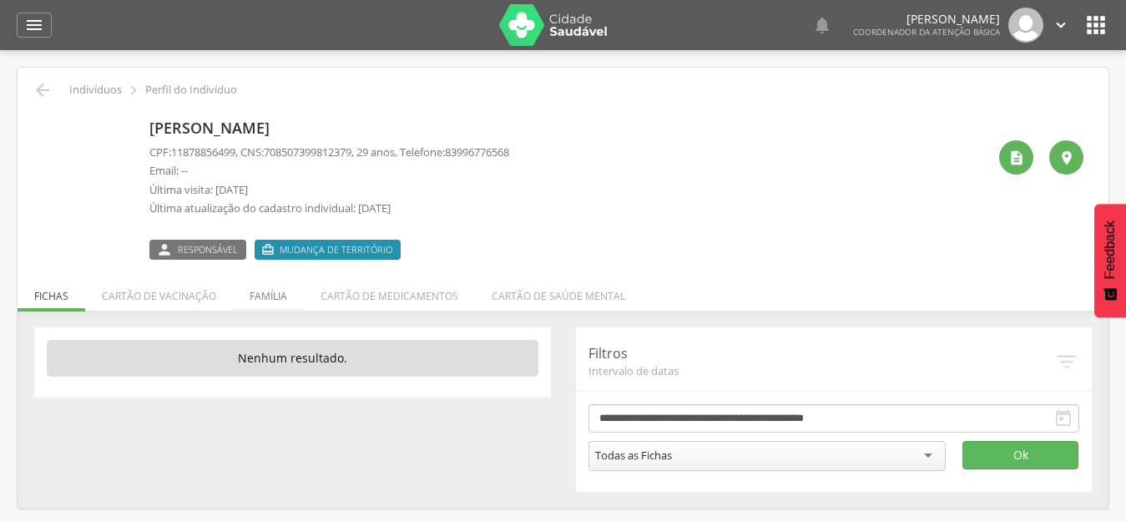
click at [273, 295] on li "Família" at bounding box center [268, 291] width 71 height 39
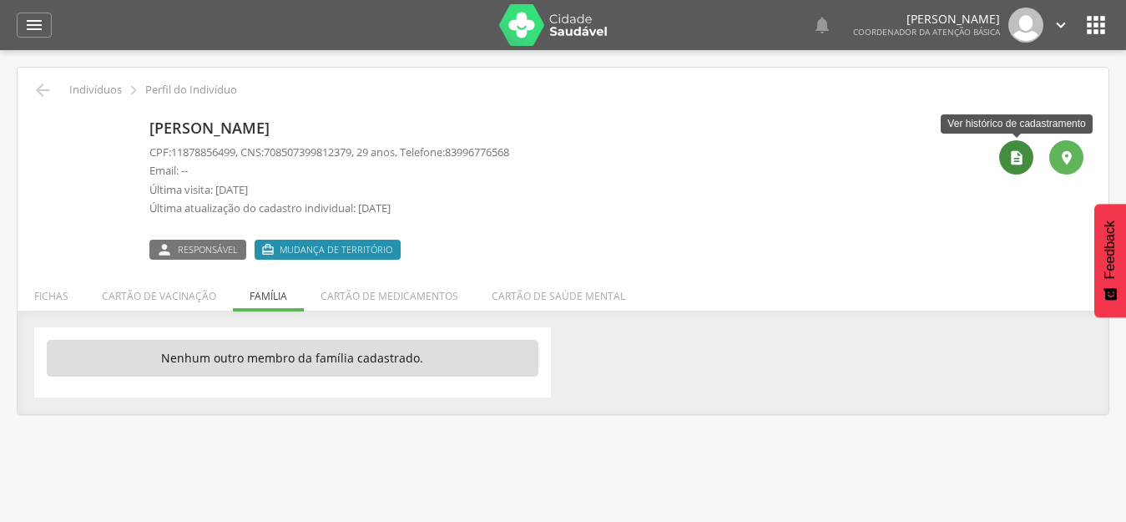
click at [1012, 164] on icon "" at bounding box center [1016, 157] width 17 height 17
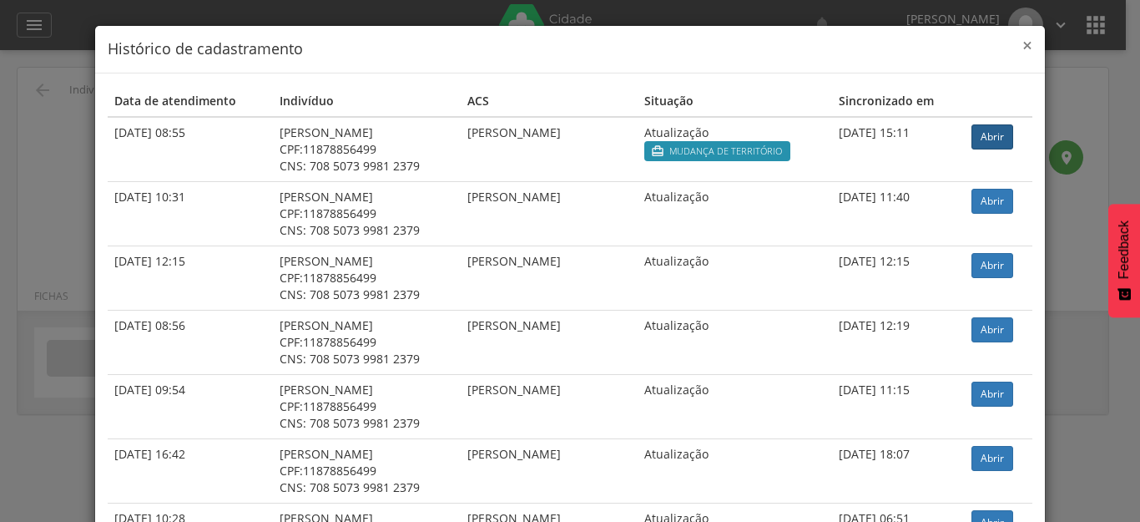
drag, startPoint x: 1023, startPoint y: 44, endPoint x: 995, endPoint y: 0, distance: 52.6
click at [1023, 43] on span "×" at bounding box center [1027, 44] width 10 height 23
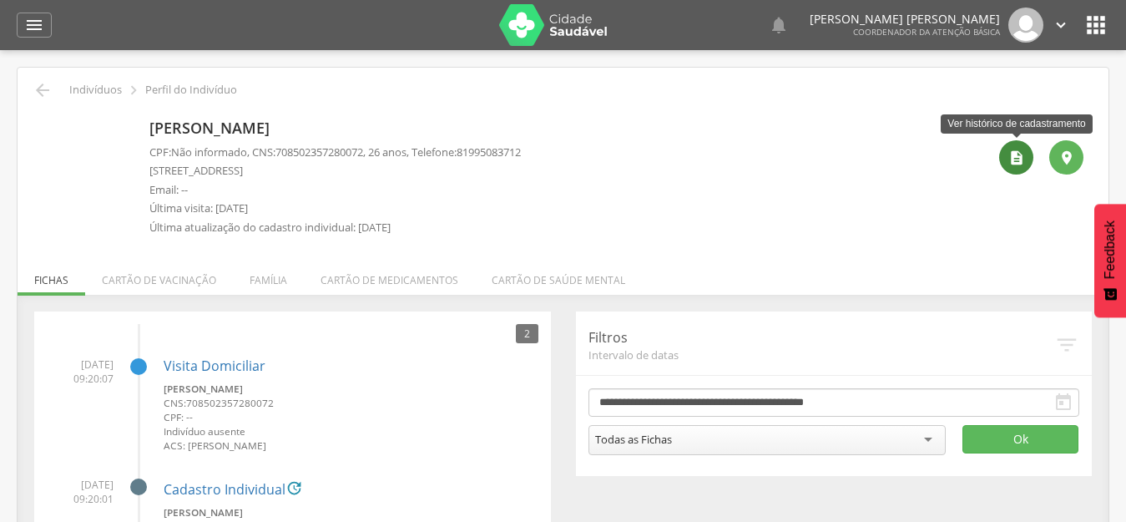
click at [1016, 149] on icon "" at bounding box center [1016, 157] width 17 height 17
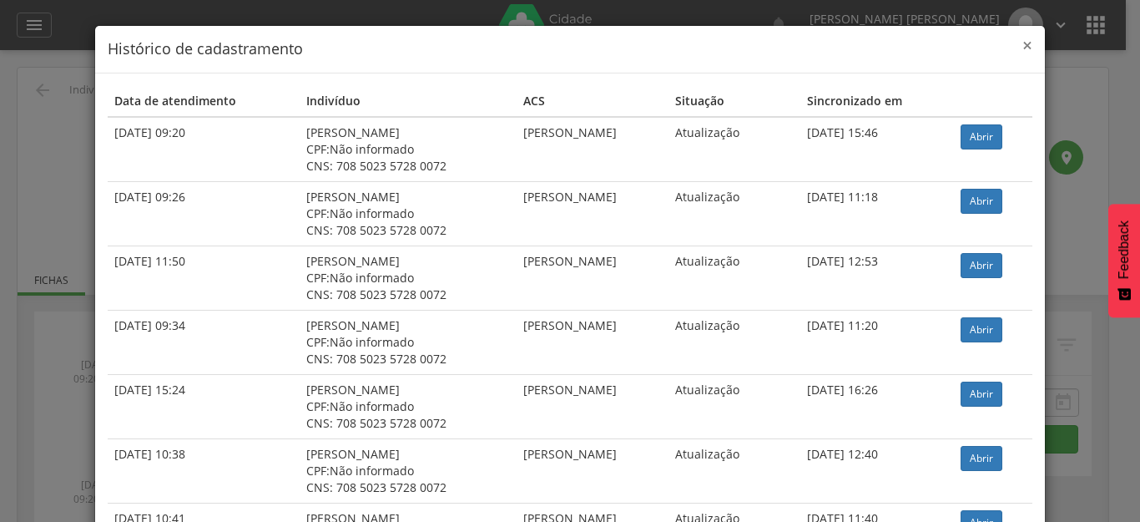
click at [1022, 44] on span "×" at bounding box center [1027, 44] width 10 height 23
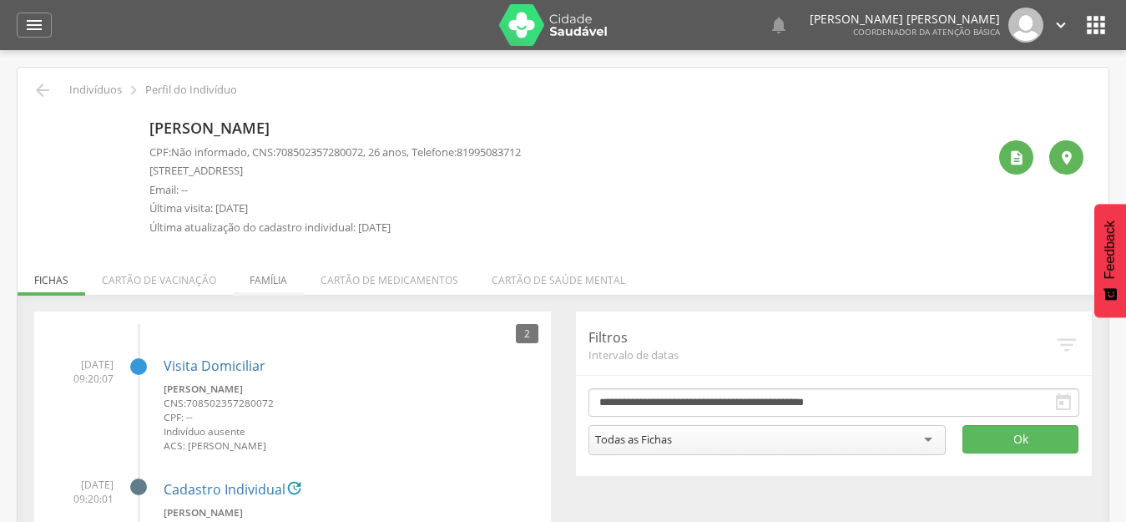
click at [245, 287] on li "Família" at bounding box center [268, 275] width 71 height 39
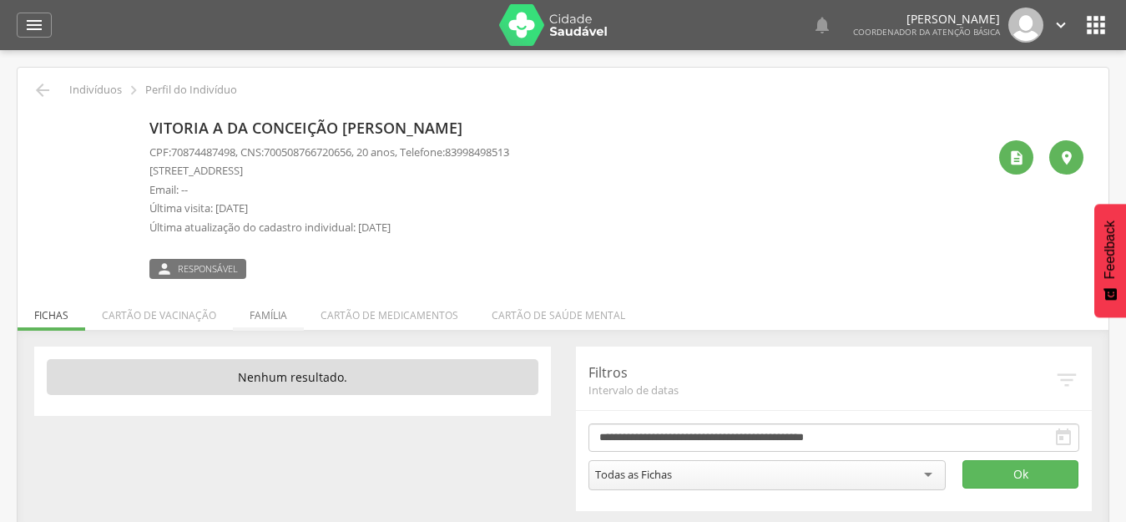
click at [259, 315] on li "Família" at bounding box center [268, 310] width 71 height 39
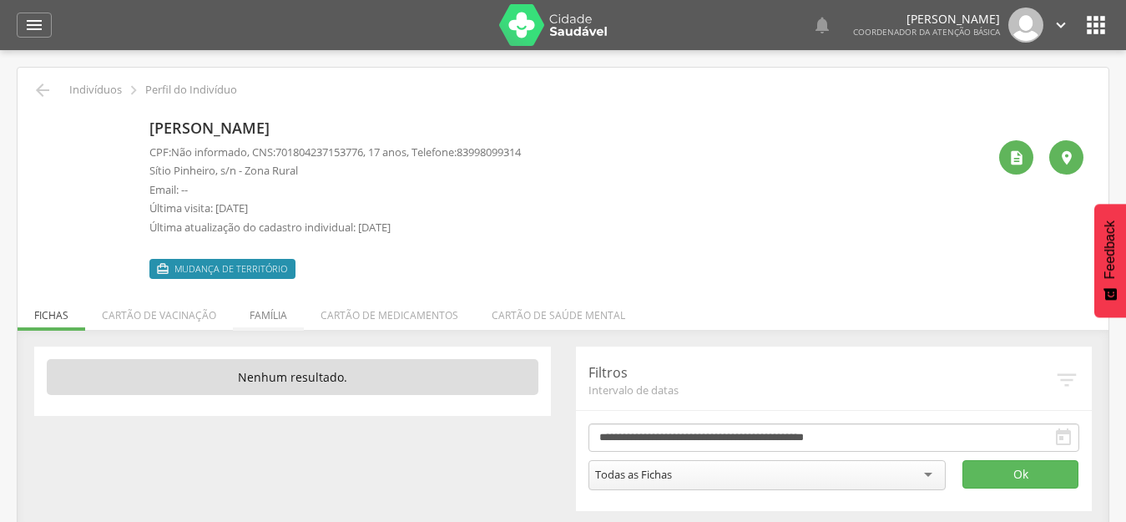
click at [264, 310] on li "Família" at bounding box center [268, 310] width 71 height 39
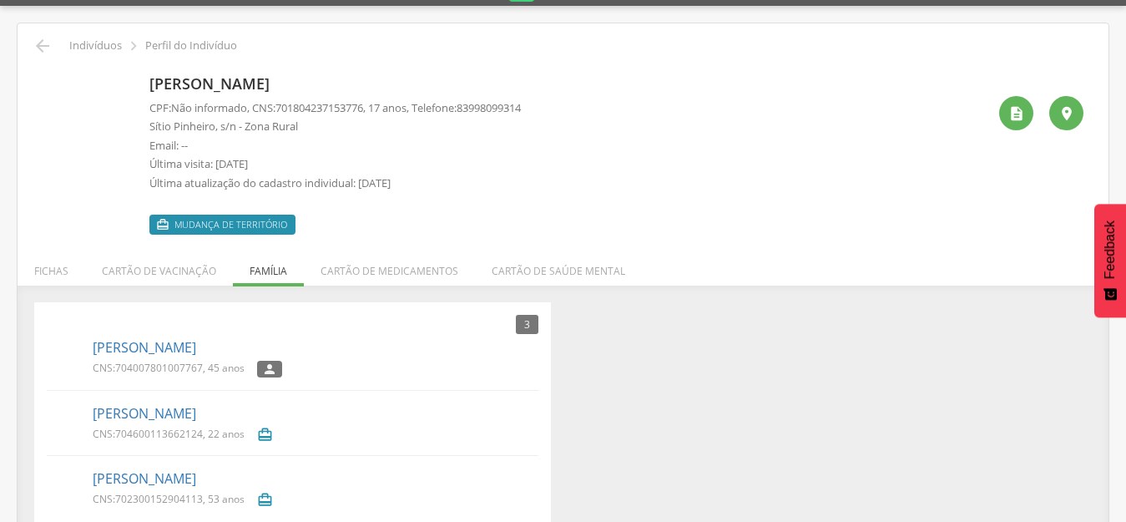
scroll to position [68, 0]
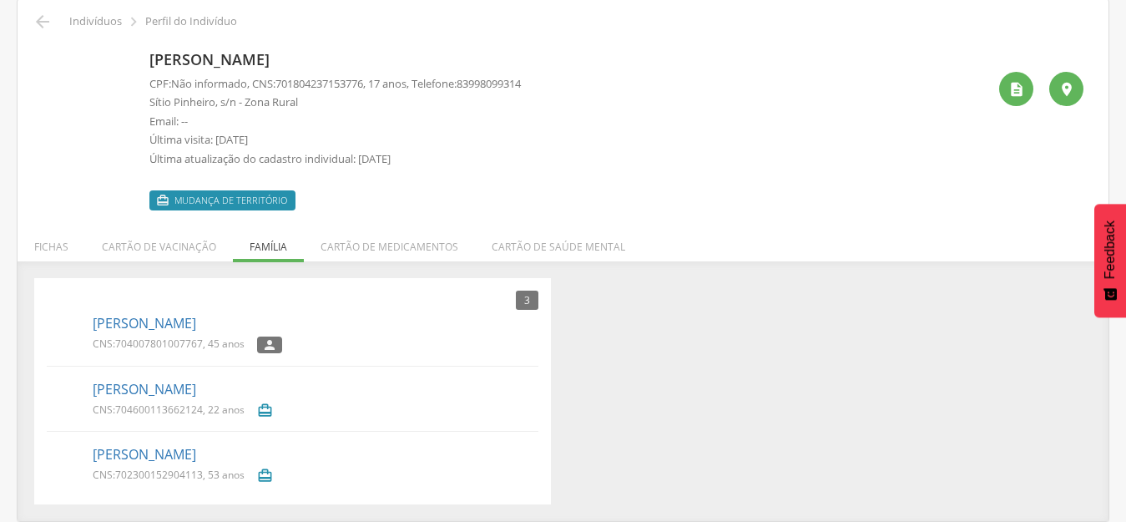
click at [159, 334] on div "Rosinete Badu da Silva CNS: 704007801007767 , 45 anos " at bounding box center [316, 333] width 446 height 48
click at [159, 324] on link "Rosinete Badu da Silva" at bounding box center [144, 323] width 103 height 19
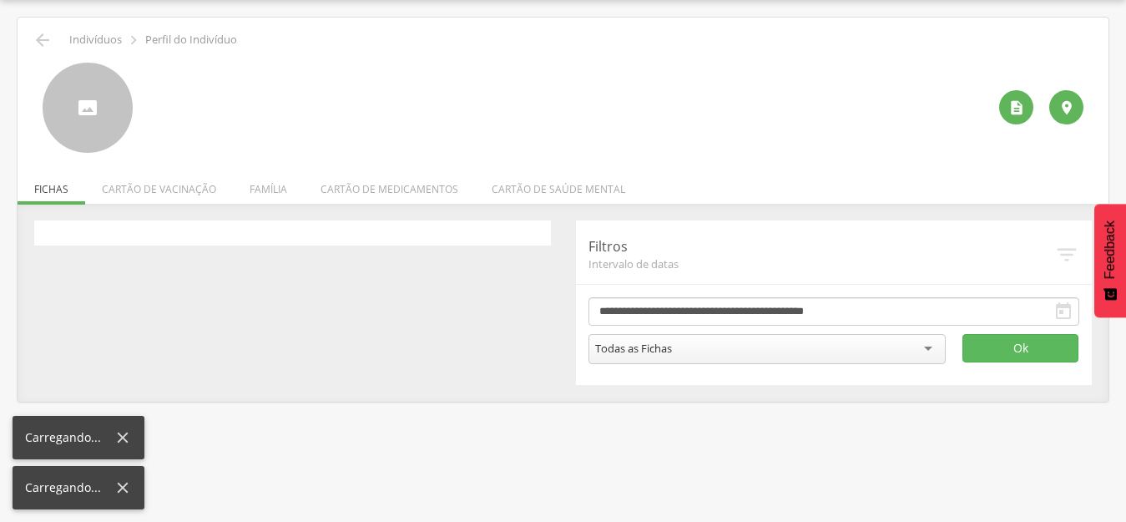
scroll to position [50, 0]
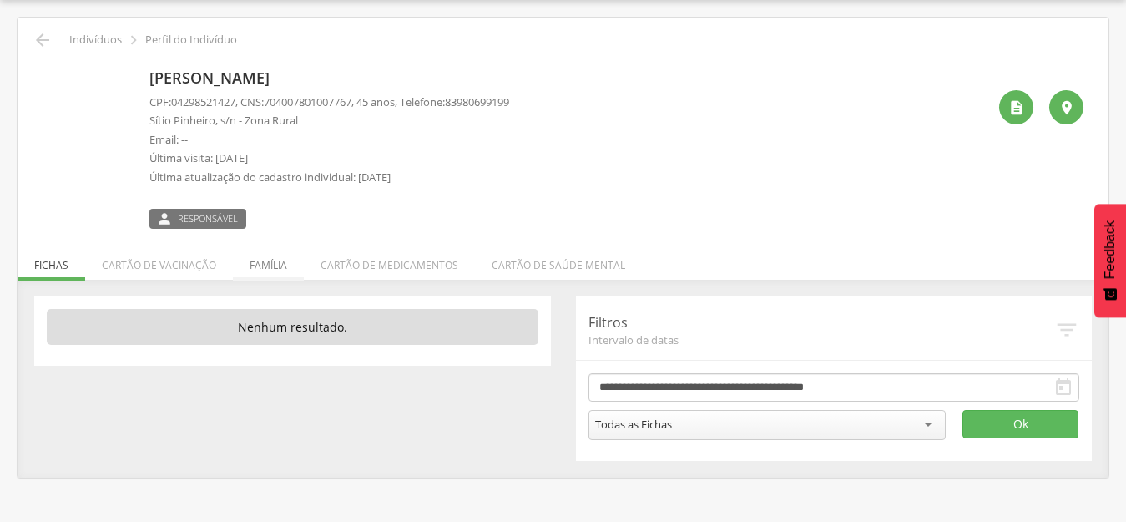
click at [267, 261] on li "Família" at bounding box center [268, 260] width 71 height 39
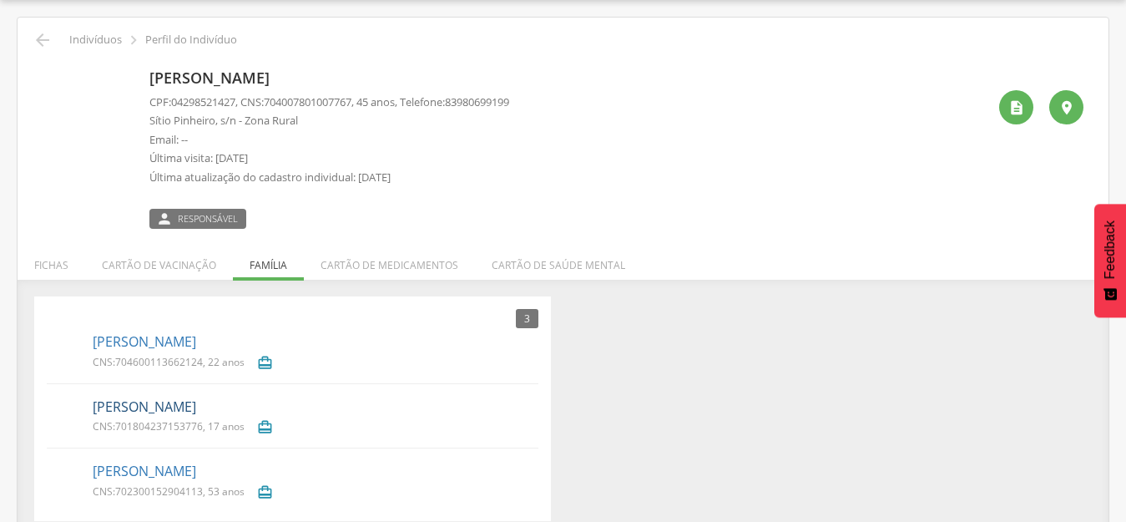
scroll to position [67, 0]
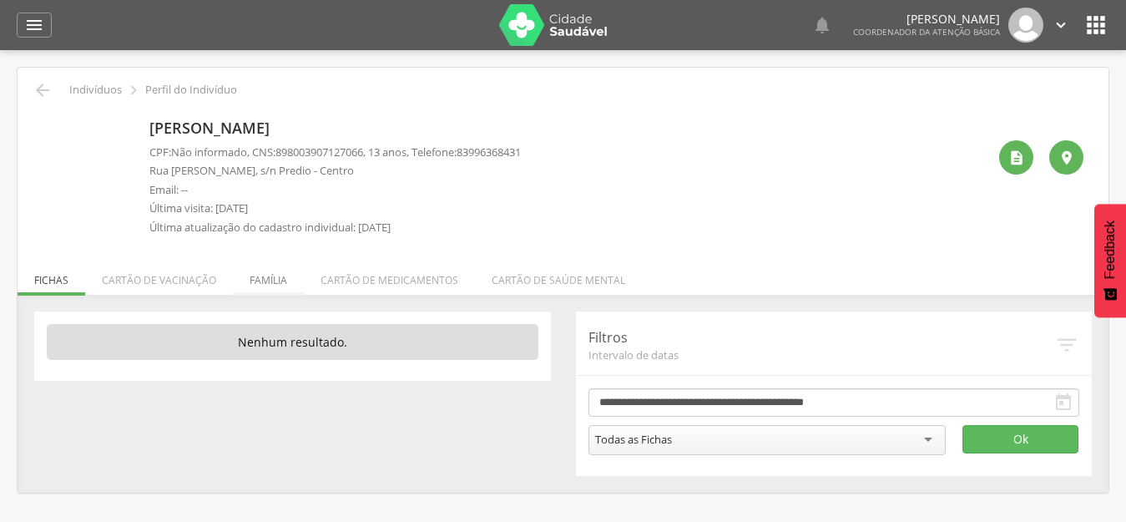
click at [272, 280] on li "Família" at bounding box center [268, 275] width 71 height 39
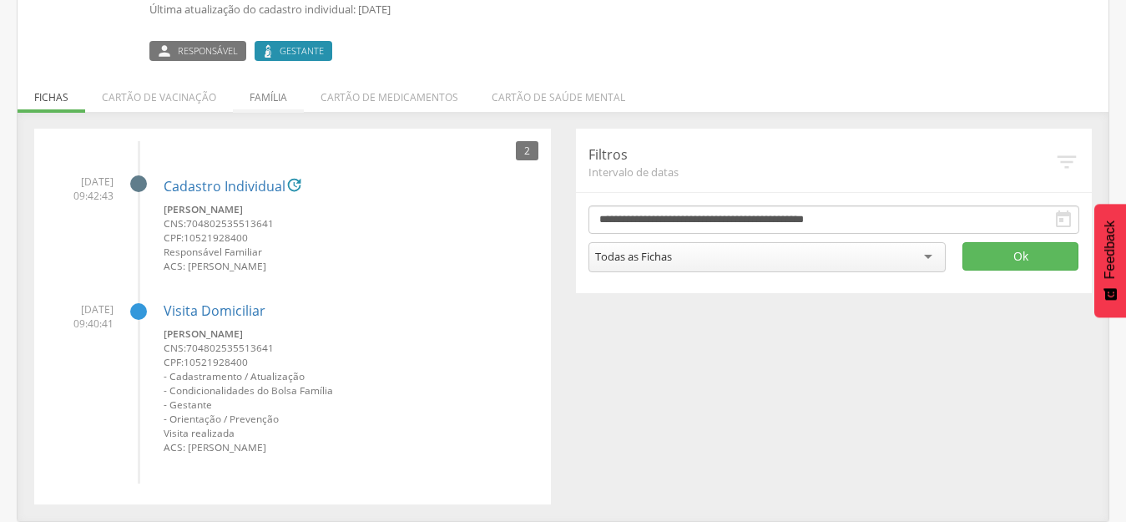
click at [275, 101] on li "Família" at bounding box center [268, 92] width 71 height 39
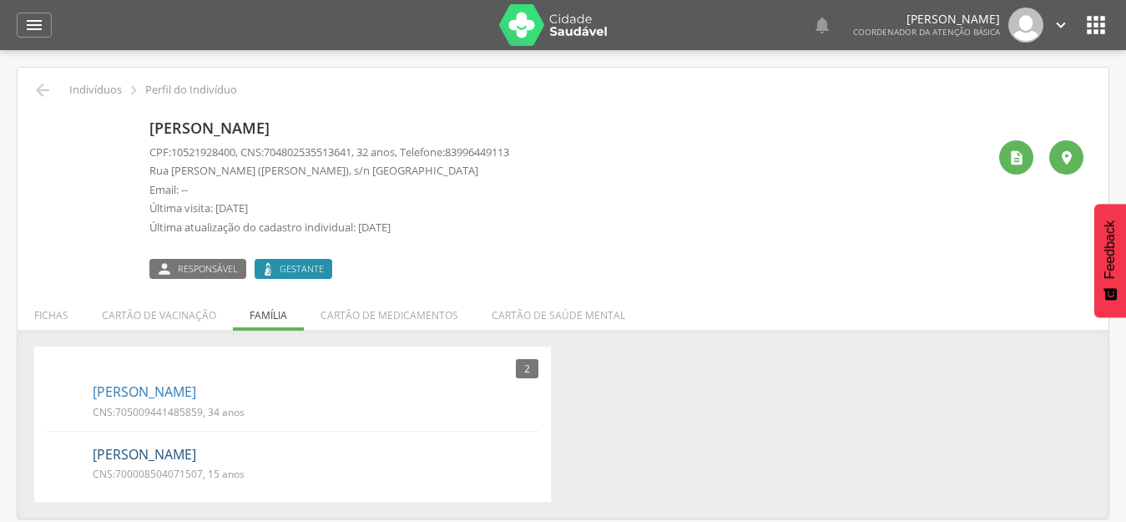
click at [196, 452] on link "Millena Emanuelly Santiago Ferreira" at bounding box center [144, 454] width 103 height 19
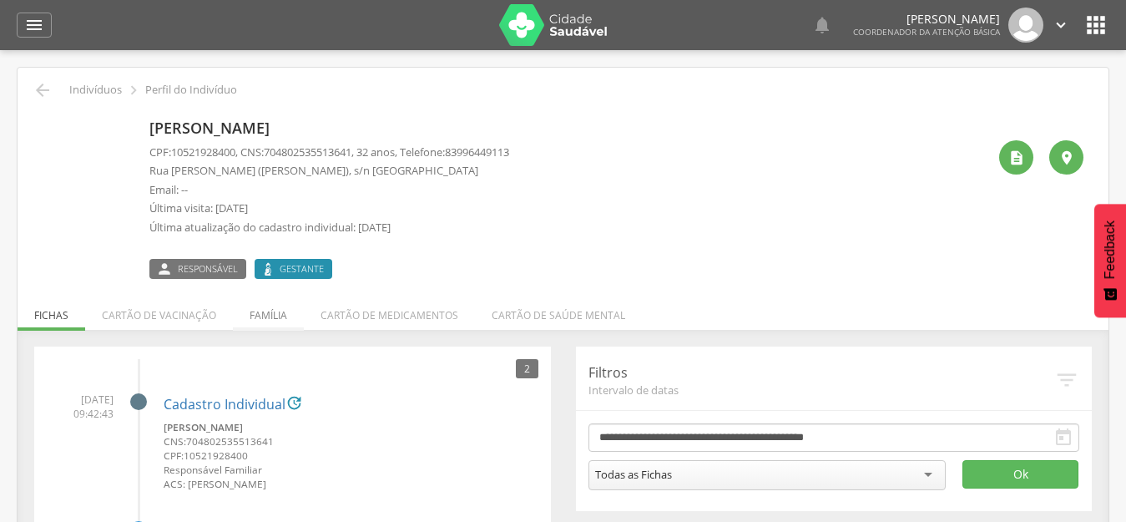
click at [259, 315] on li "Família" at bounding box center [268, 310] width 71 height 39
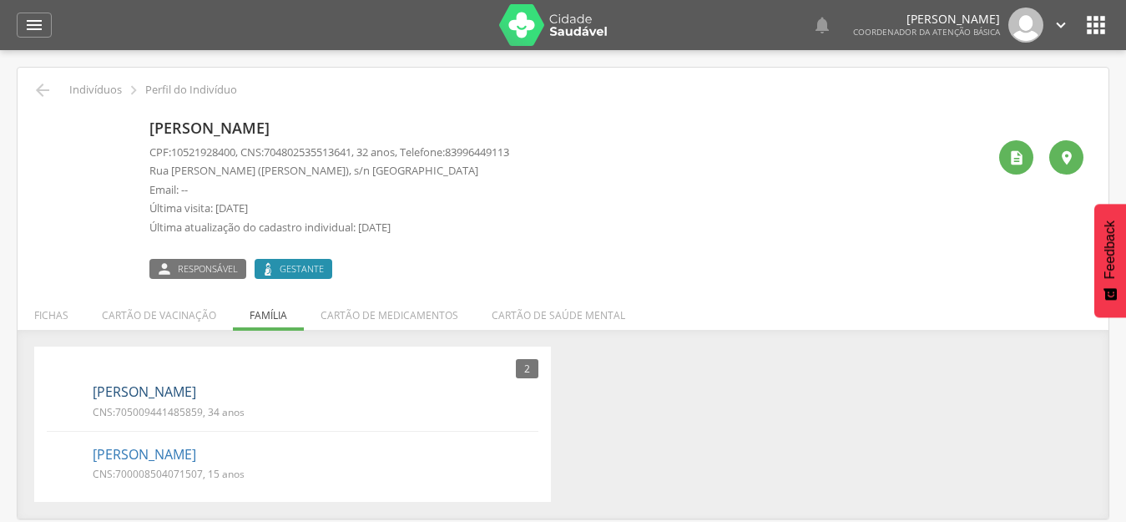
click at [122, 386] on link "Marcio Emanoel Ferreira Caetano" at bounding box center [144, 391] width 103 height 19
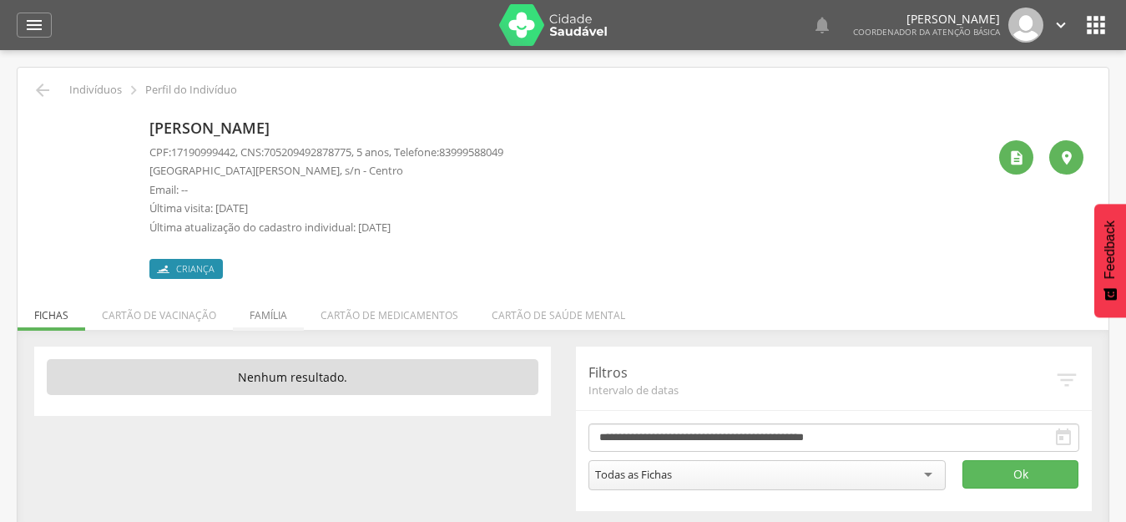
click at [257, 315] on li "Família" at bounding box center [268, 310] width 71 height 39
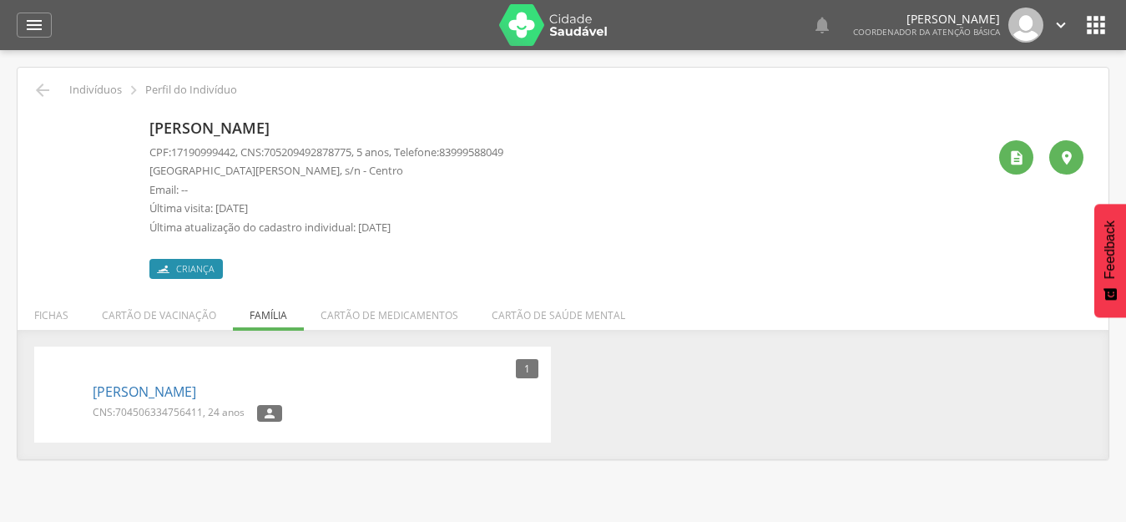
click at [177, 379] on div "Andrielly Bezerra Ferreira CNS: 704506334756411 , 24 anos " at bounding box center [316, 401] width 446 height 48
click at [177, 387] on link "Andrielly Bezerra Ferreira" at bounding box center [144, 391] width 103 height 19
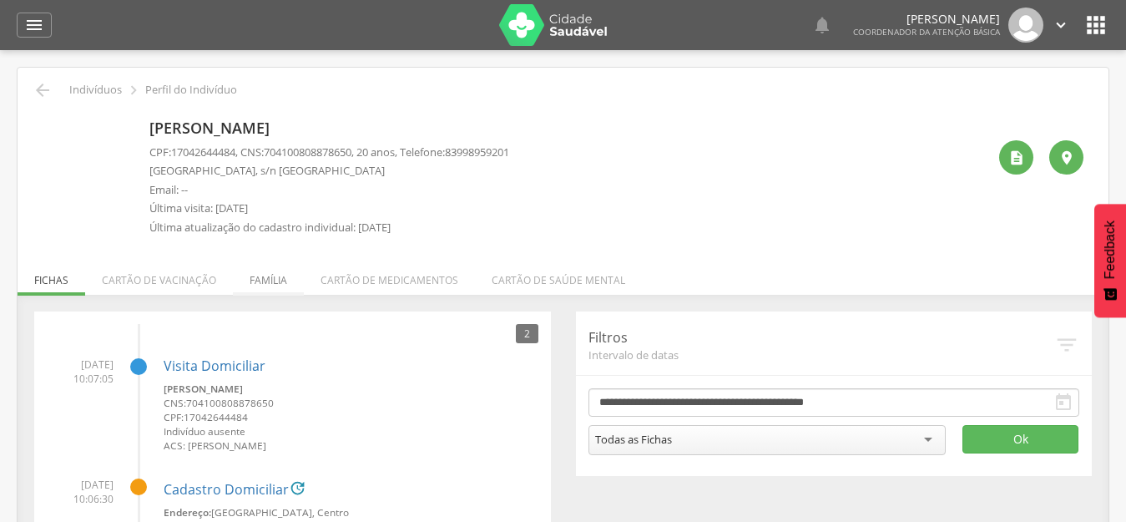
click at [272, 273] on li "Família" at bounding box center [268, 275] width 71 height 39
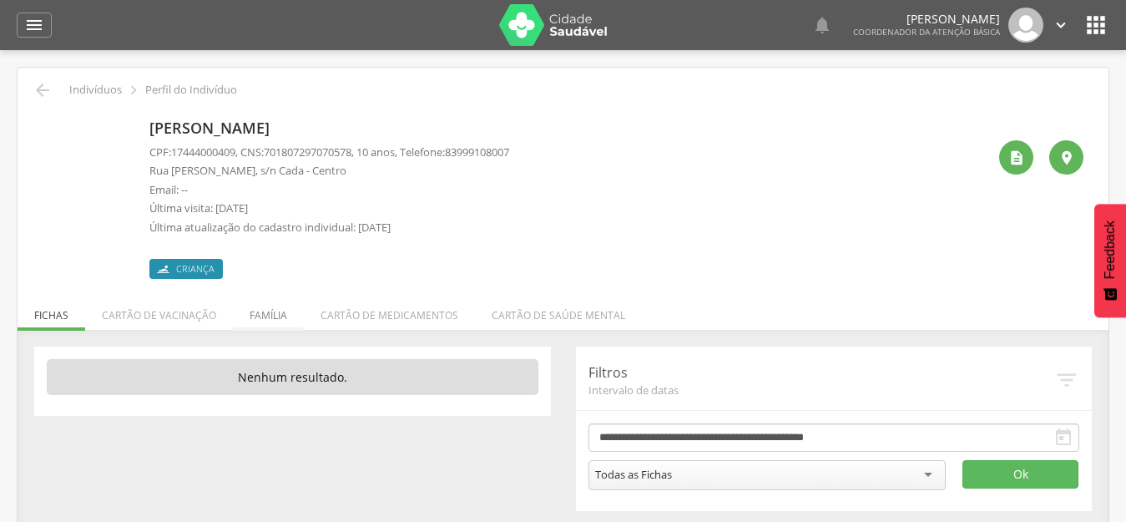
click at [264, 315] on li "Família" at bounding box center [268, 310] width 71 height 39
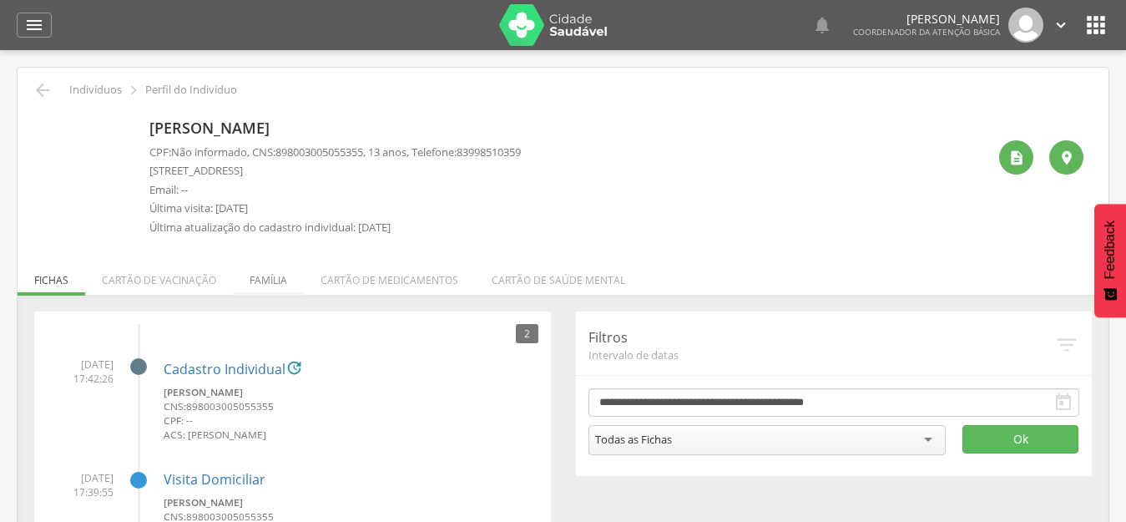
click at [258, 283] on li "Família" at bounding box center [268, 275] width 71 height 39
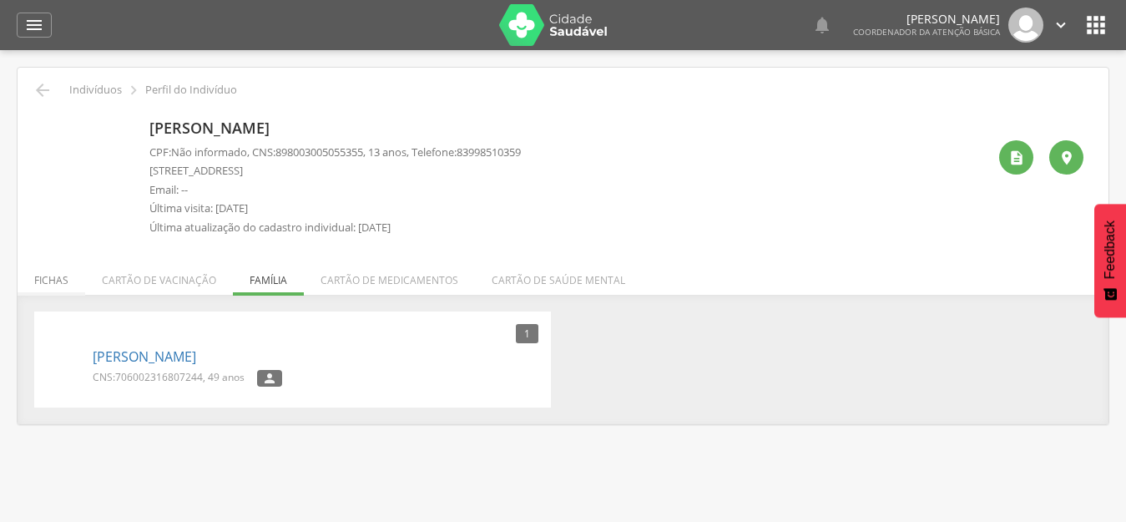
click at [44, 278] on li "Fichas" at bounding box center [52, 275] width 68 height 39
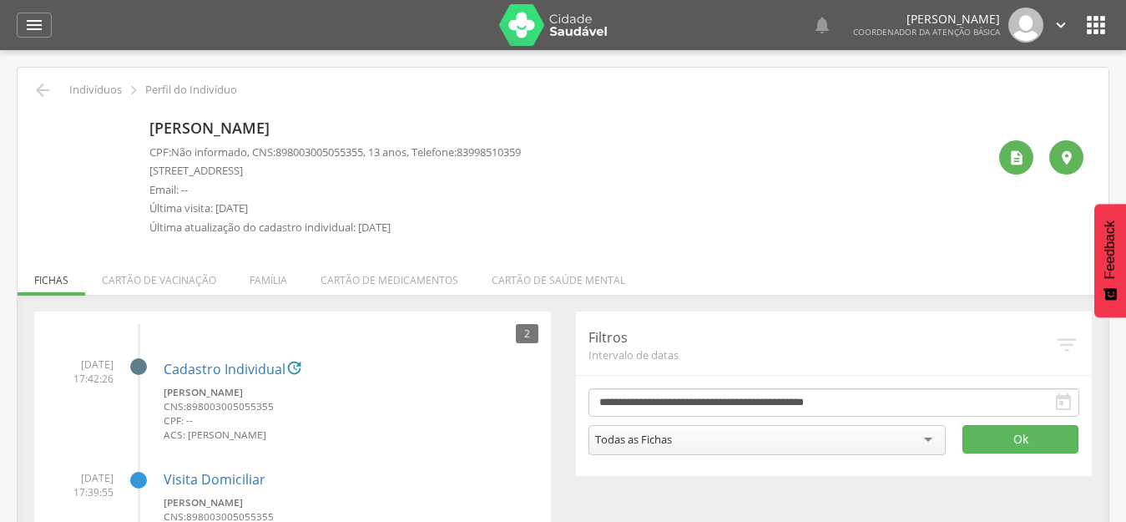
scroll to position [140, 0]
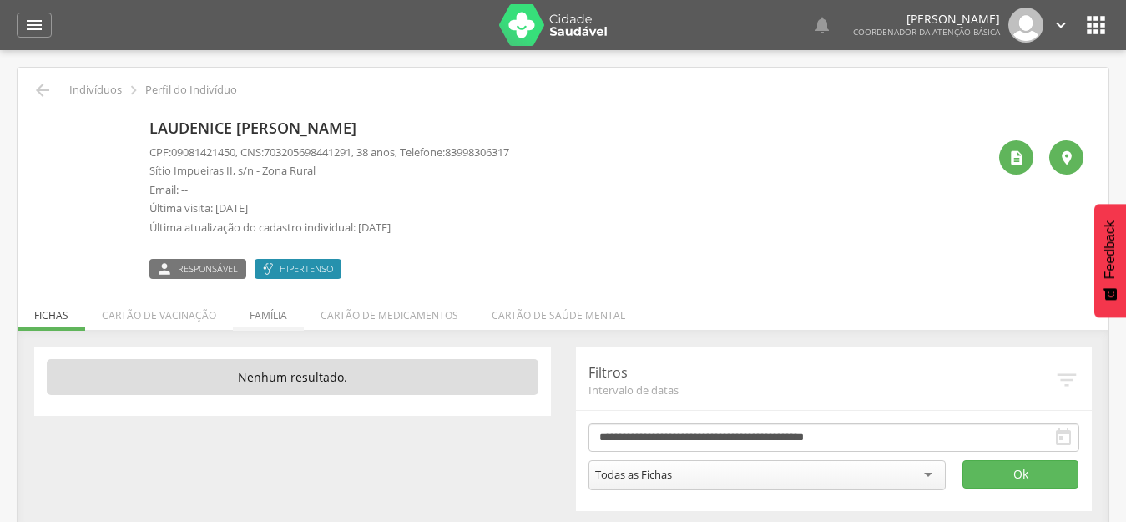
click at [260, 319] on li "Família" at bounding box center [268, 310] width 71 height 39
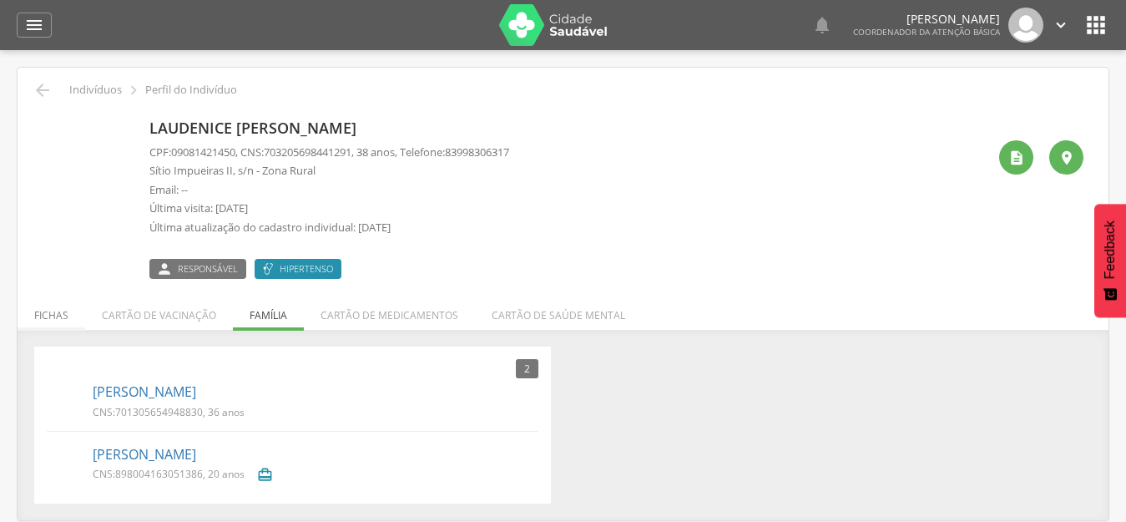
click at [54, 321] on li "Fichas" at bounding box center [52, 310] width 68 height 39
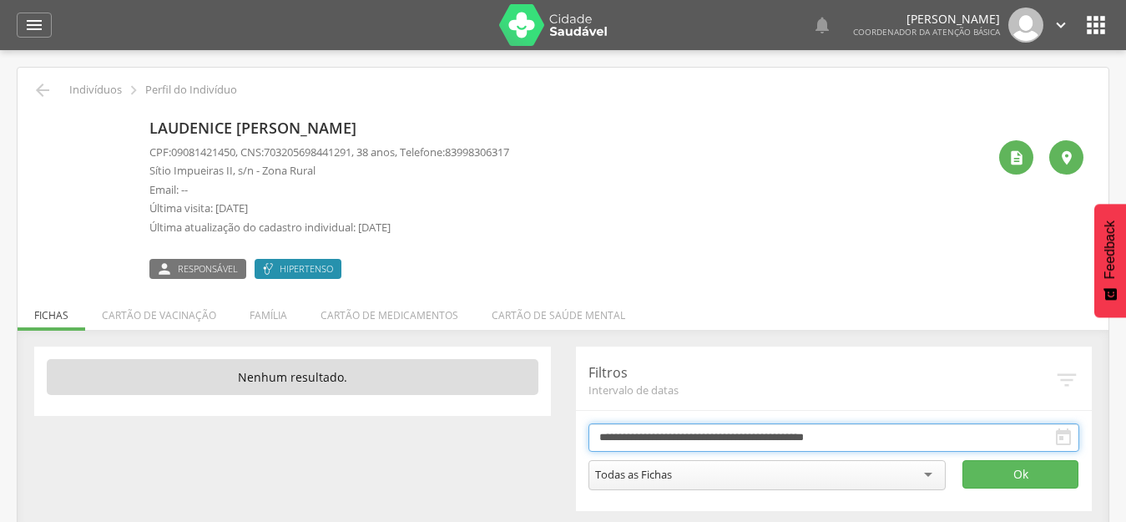
click at [674, 429] on input "**********" at bounding box center [834, 437] width 492 height 28
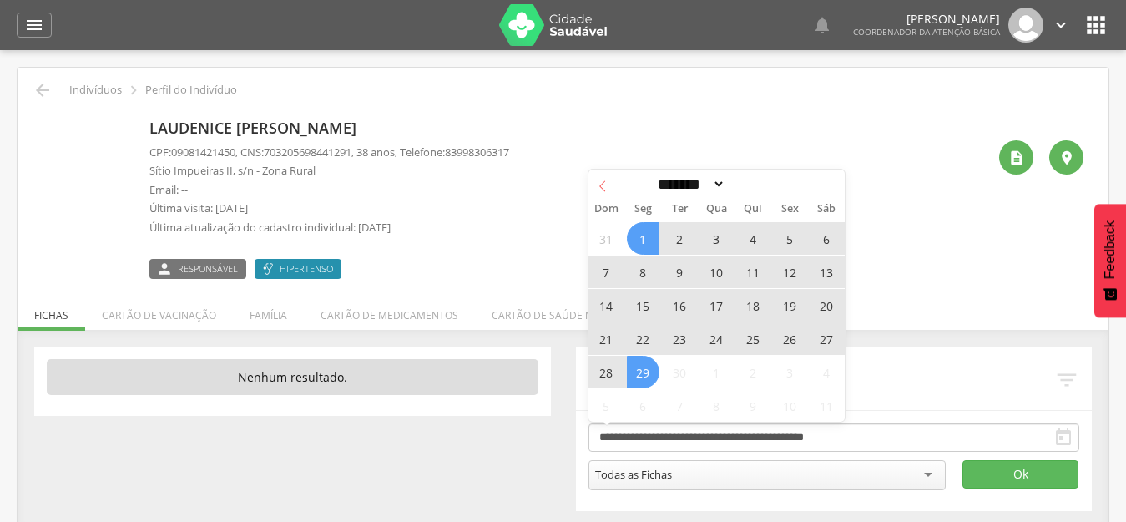
click at [601, 180] on icon at bounding box center [603, 186] width 12 height 12
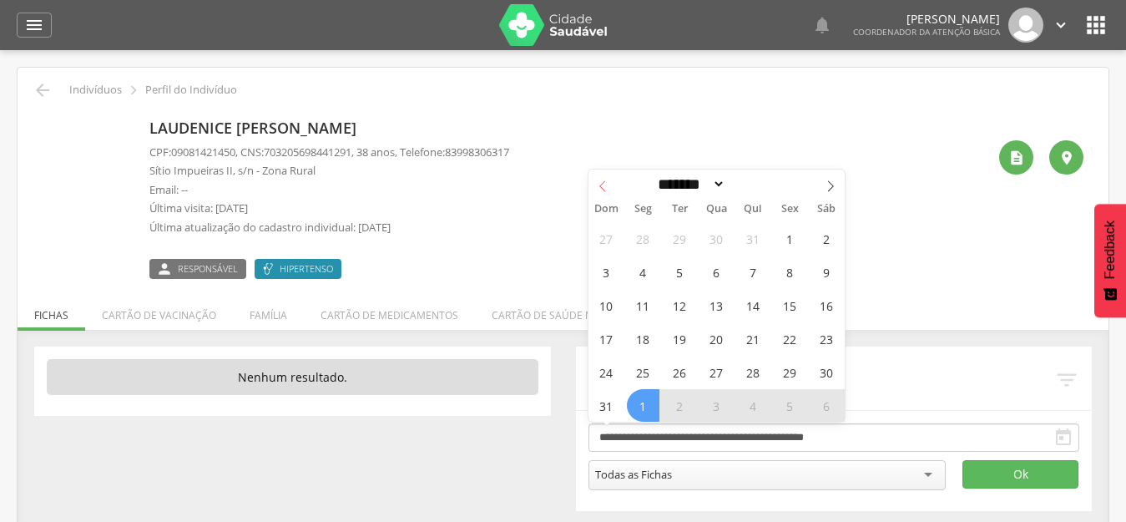
click at [601, 180] on icon at bounding box center [603, 186] width 12 height 12
select select "*"
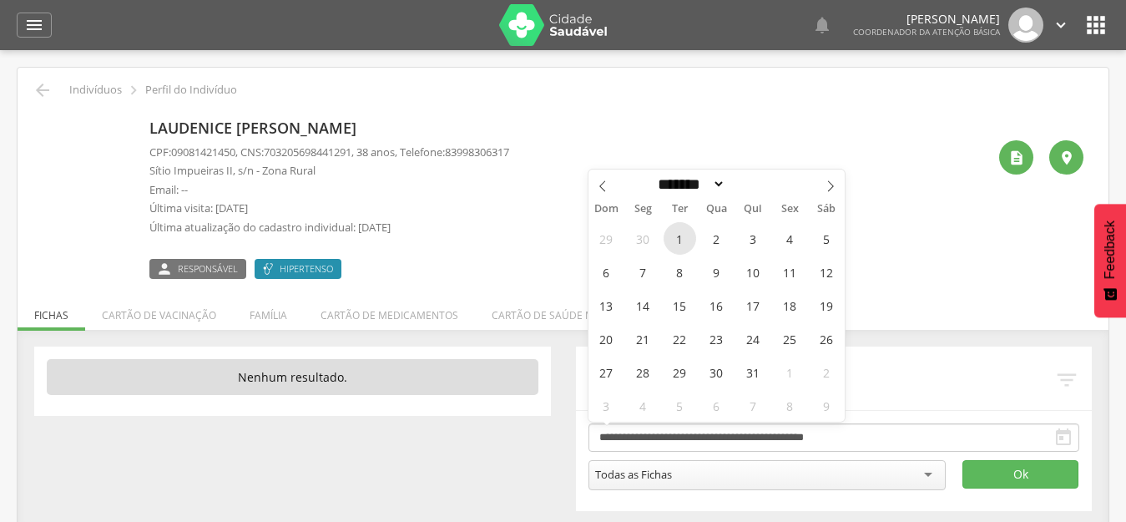
click at [683, 236] on span "1" at bounding box center [680, 238] width 33 height 33
type input "**********"
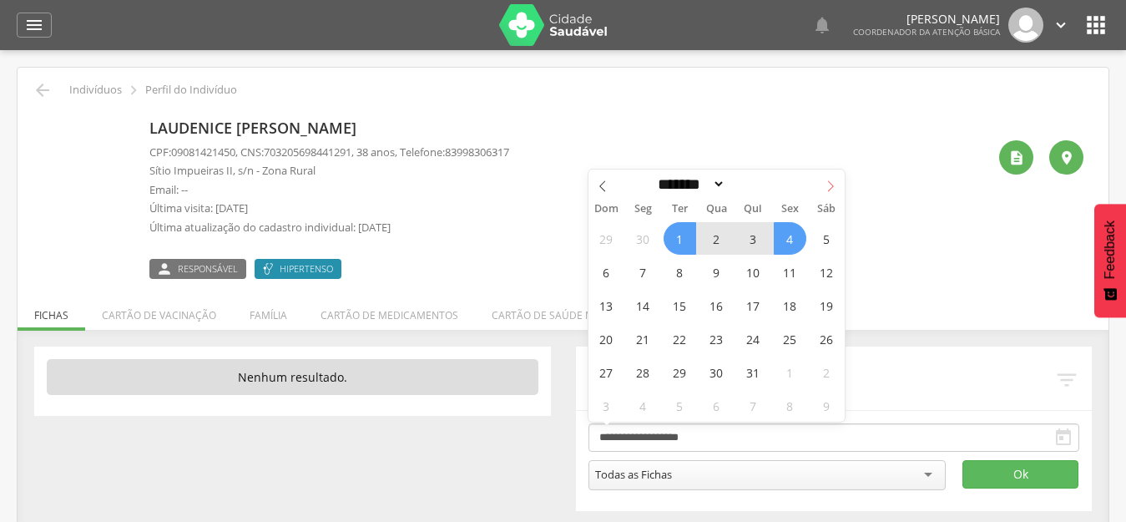
click at [838, 186] on span at bounding box center [830, 183] width 28 height 28
select select "*"
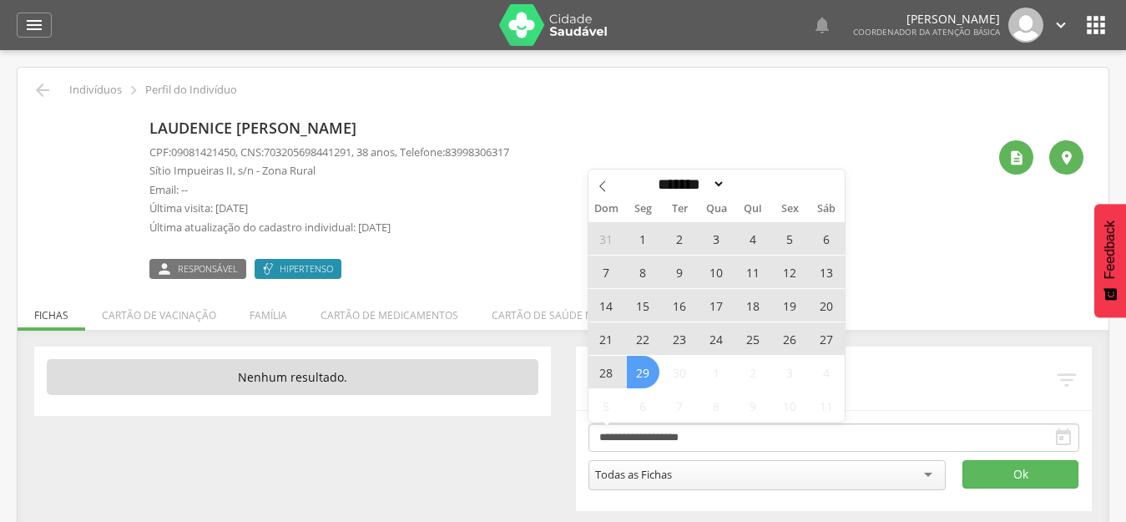
click at [648, 372] on span "29" at bounding box center [643, 372] width 33 height 33
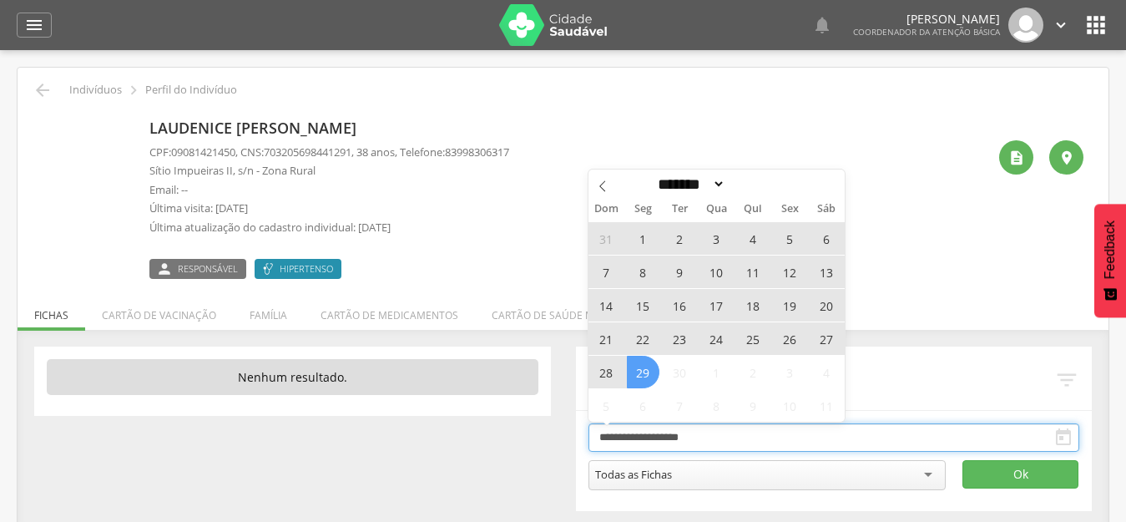
type input "**********"
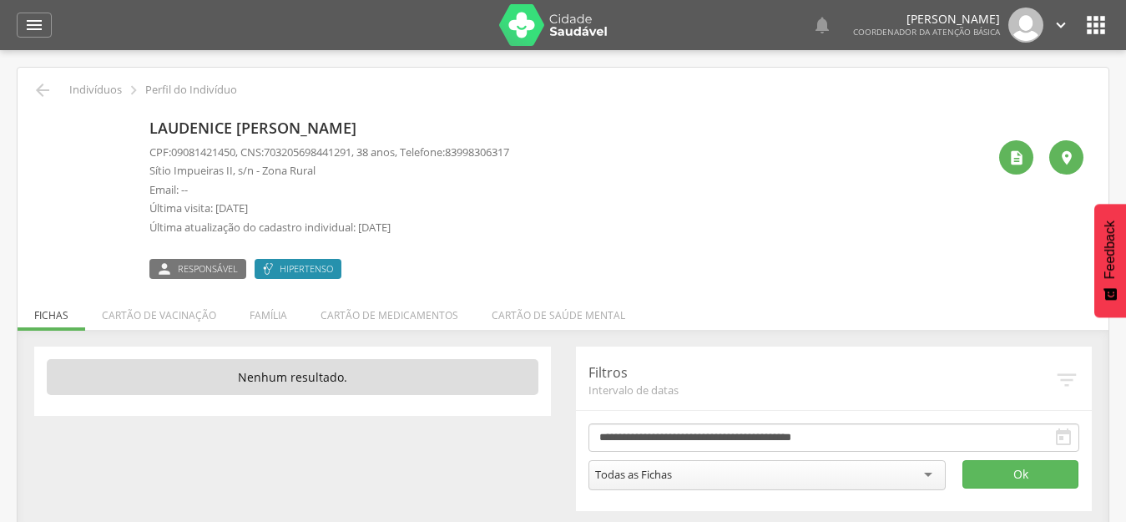
click at [1042, 457] on form "**********" at bounding box center [834, 456] width 492 height 67
click at [1046, 470] on button "Ok" at bounding box center [1020, 474] width 116 height 28
